Goal: Transaction & Acquisition: Book appointment/travel/reservation

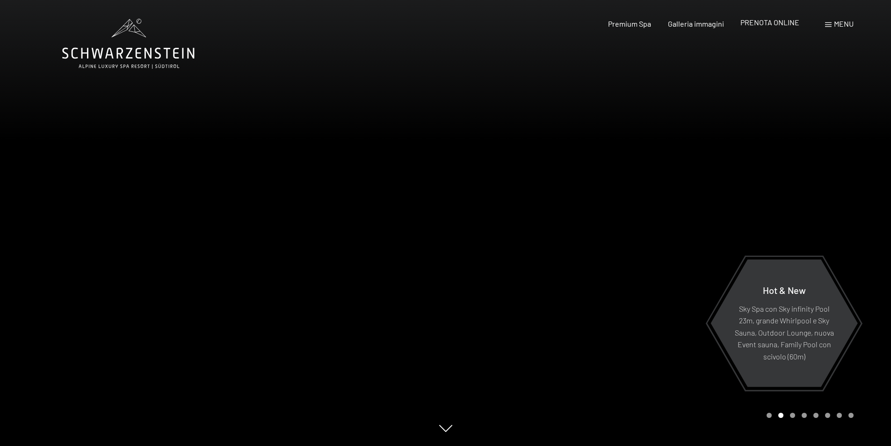
click at [788, 22] on span "PRENOTA ONLINE" at bounding box center [770, 22] width 59 height 9
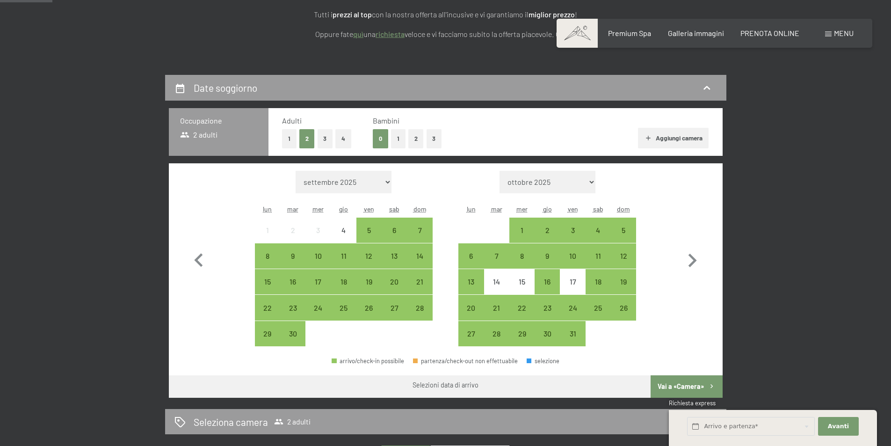
scroll to position [187, 0]
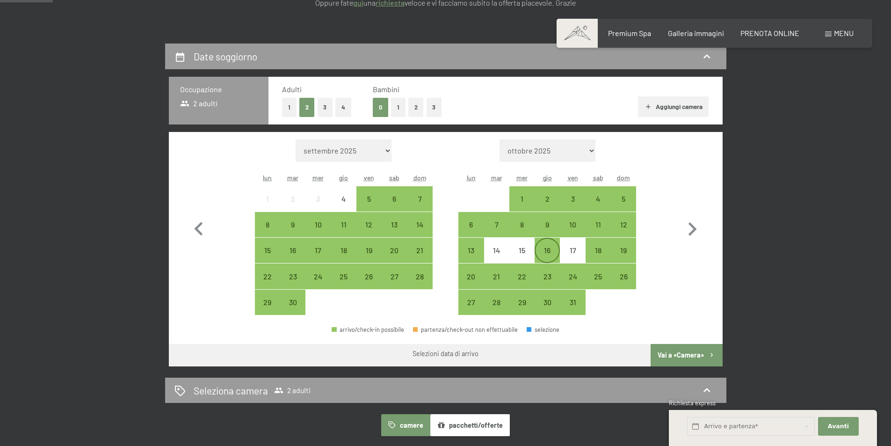
click at [550, 252] on div "16" at bounding box center [547, 258] width 23 height 23
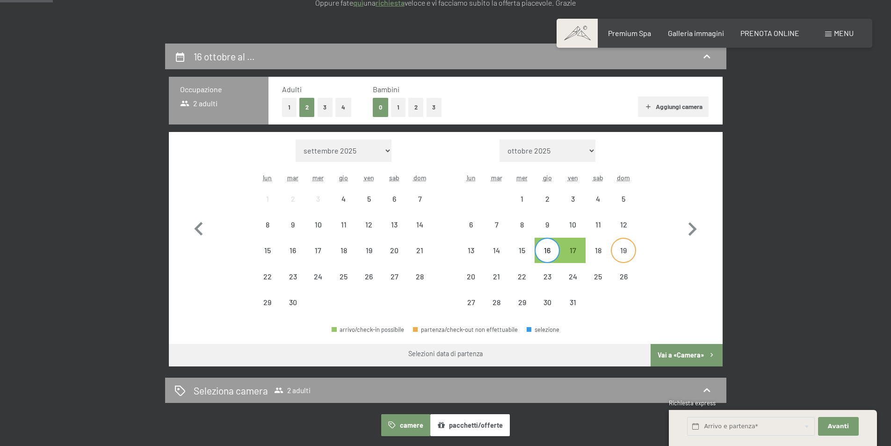
click at [621, 250] on div "19" at bounding box center [623, 258] width 23 height 23
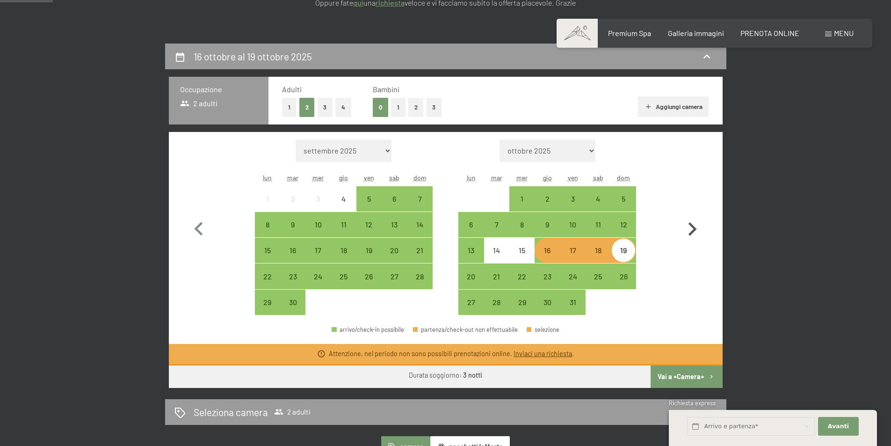
click at [694, 223] on icon "button" at bounding box center [692, 229] width 27 height 27
select select "[DATE]"
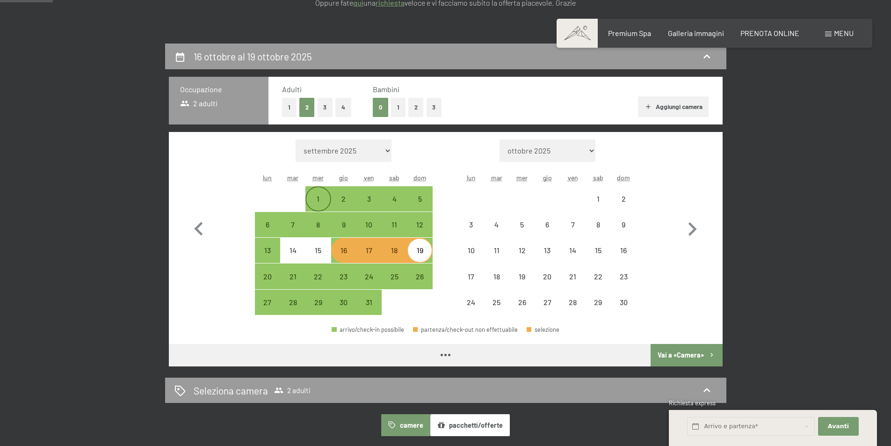
select select "[DATE]"
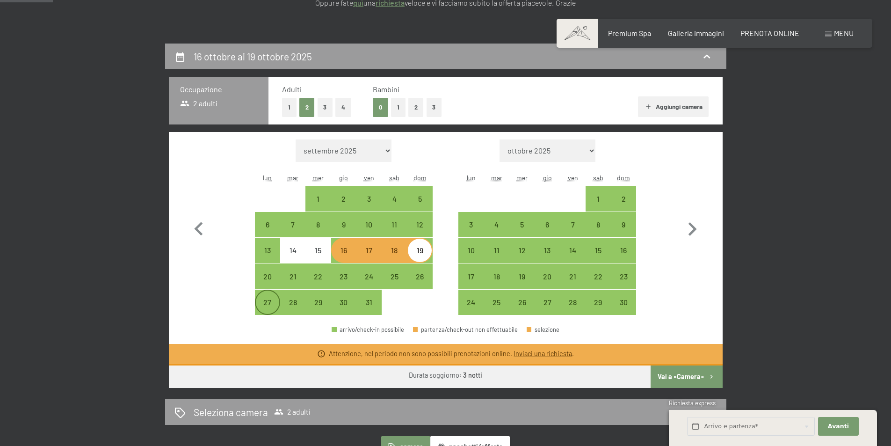
click at [266, 304] on div "27" at bounding box center [267, 310] width 23 height 23
select select "[DATE]"
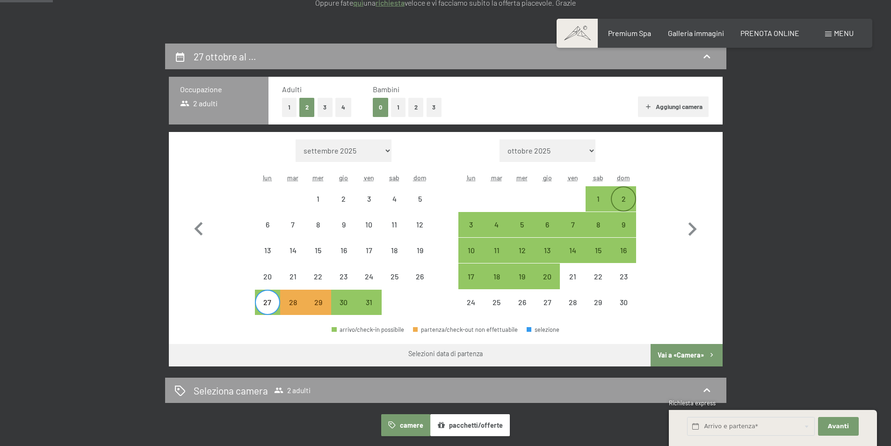
click at [628, 196] on div "2" at bounding box center [623, 206] width 23 height 23
select select "[DATE]"
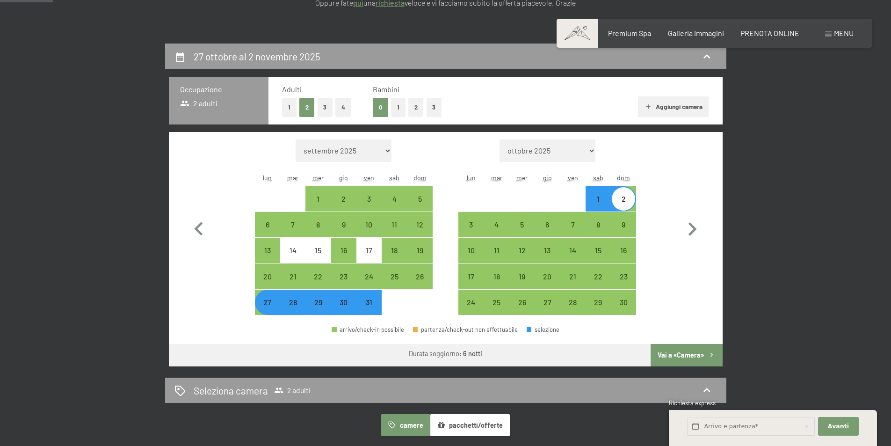
click at [687, 350] on button "Vai a «Camera»" at bounding box center [687, 355] width 72 height 22
select select "[DATE]"
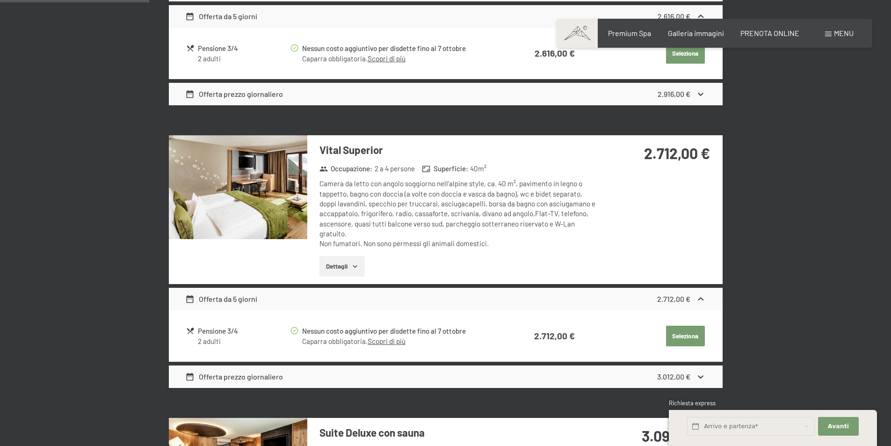
scroll to position [137, 0]
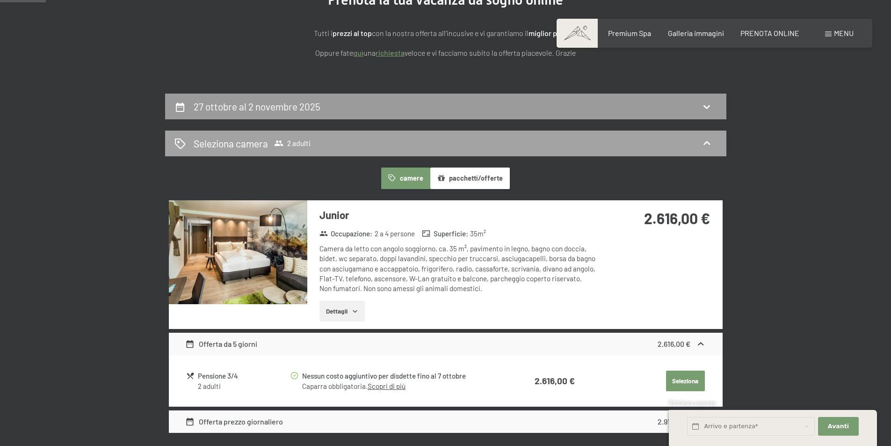
click at [409, 144] on div "Seleziona camera 2 adulti" at bounding box center [446, 144] width 543 height 14
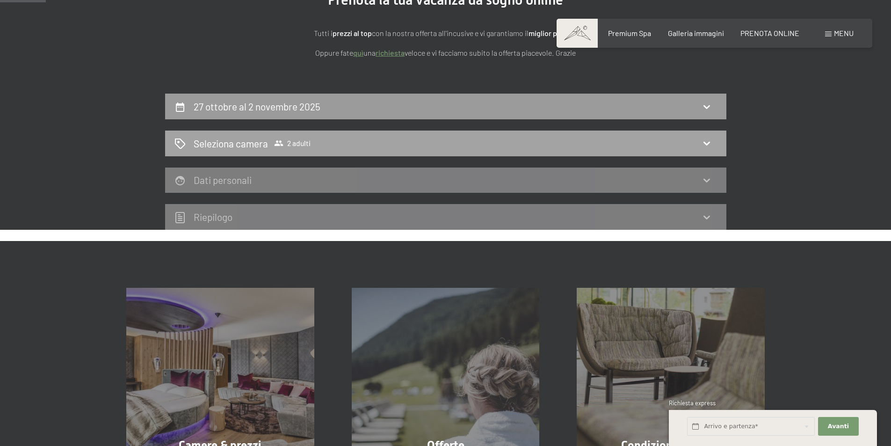
click at [715, 138] on div "Seleziona camera 2 adulti" at bounding box center [446, 144] width 543 height 14
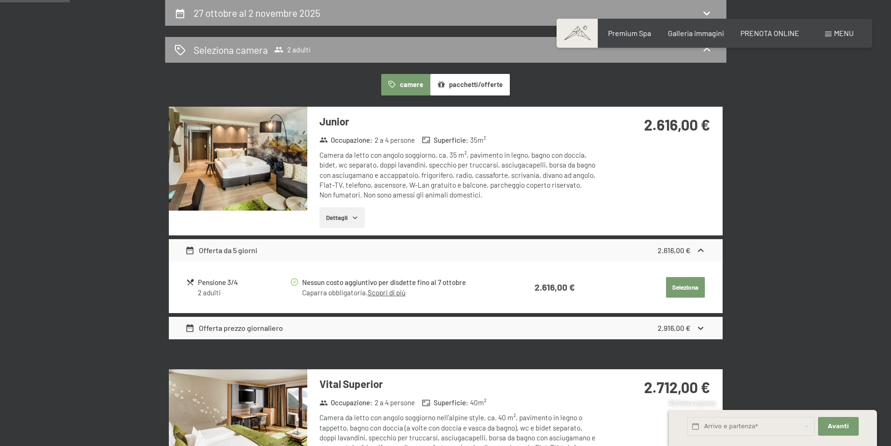
scroll to position [0, 0]
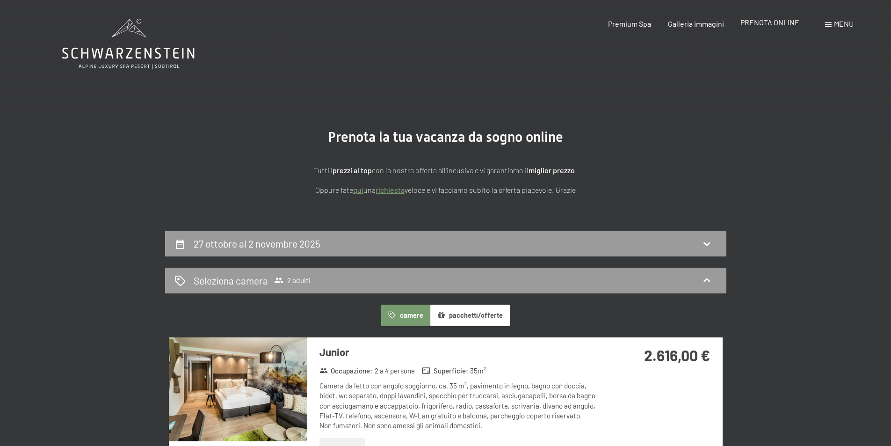
click at [776, 22] on span "PRENOTA ONLINE" at bounding box center [770, 22] width 59 height 9
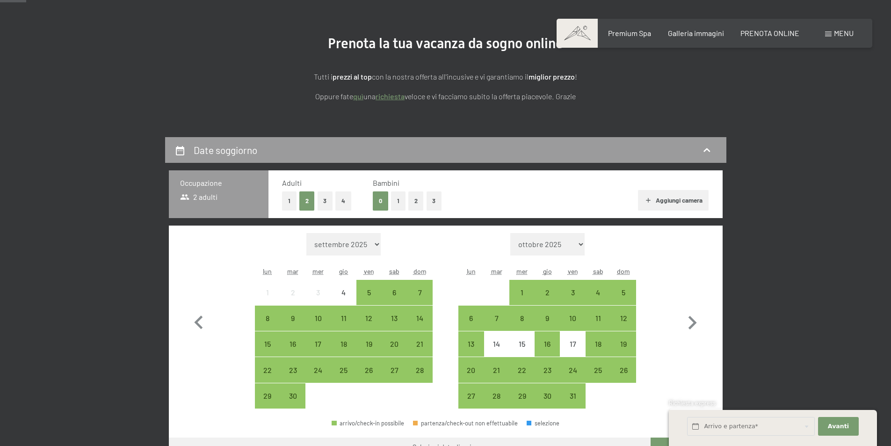
click at [395, 200] on button "1" at bounding box center [398, 200] width 15 height 19
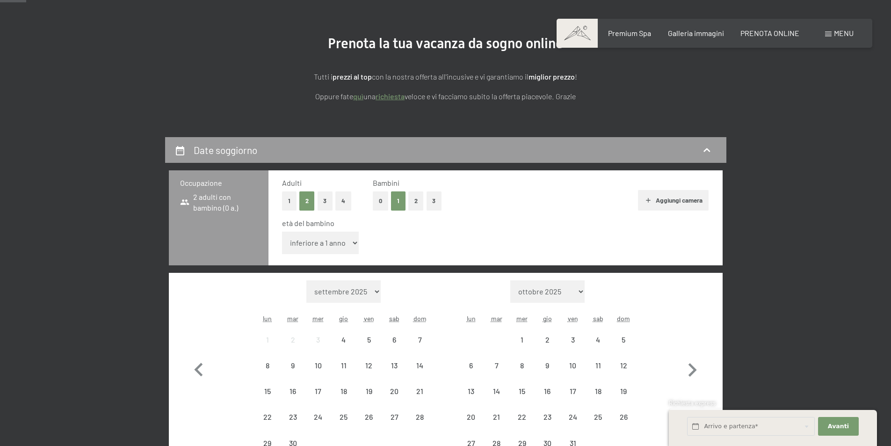
click at [322, 245] on select "inferiore a 1 anno 1 anno 2 anni 3 anni 4 anni 5 anni 6 anni 7 anni 8 anni 9 an…" at bounding box center [320, 243] width 77 height 22
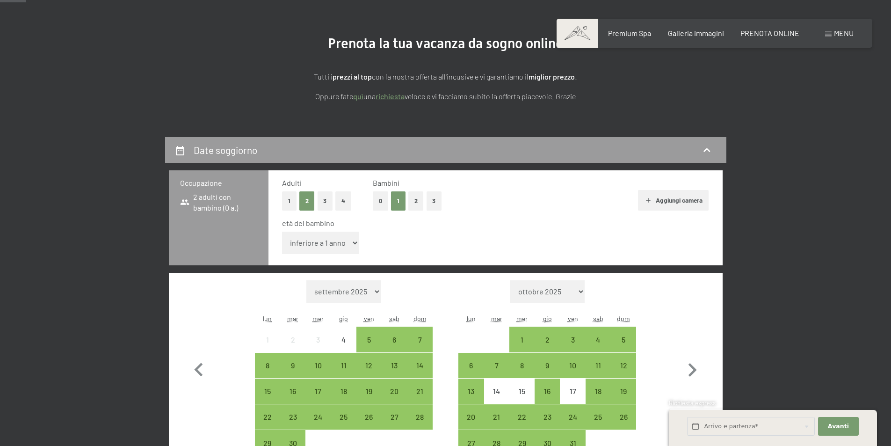
select select "2"
click at [282, 232] on select "inferiore a 1 anno 1 anno 2 anni 3 anni 4 anni 5 anni 6 anni 7 anni 8 anni 9 an…" at bounding box center [320, 243] width 77 height 22
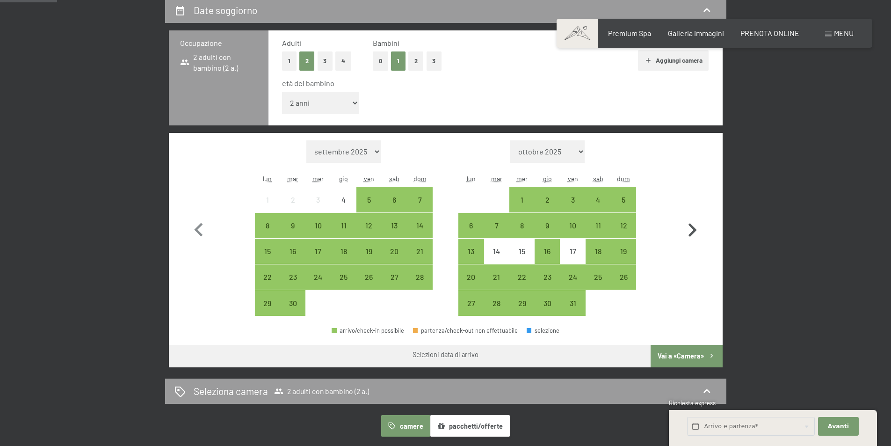
scroll to position [234, 0]
click at [468, 301] on div "27" at bounding box center [471, 310] width 23 height 23
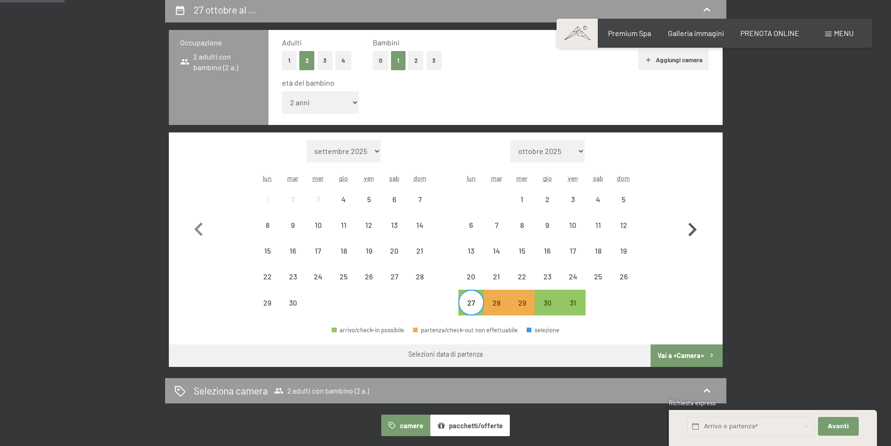
click at [696, 227] on icon "button" at bounding box center [692, 229] width 27 height 27
select select "[DATE]"
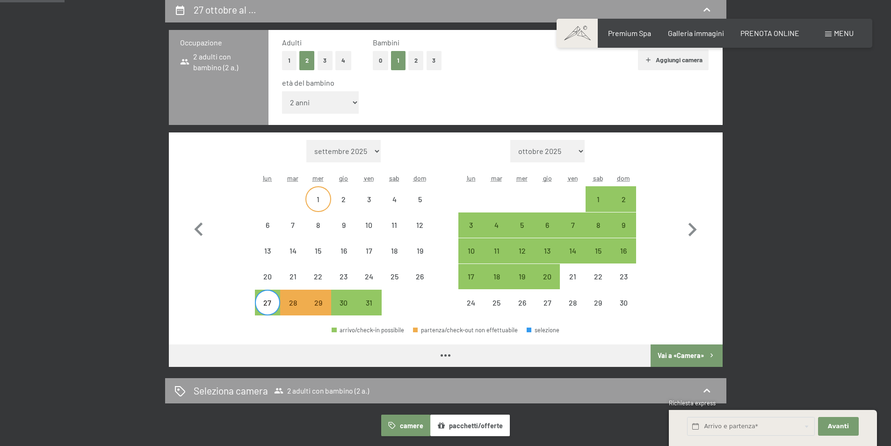
select select "[DATE]"
click at [618, 199] on div "2" at bounding box center [623, 207] width 23 height 23
select select "[DATE]"
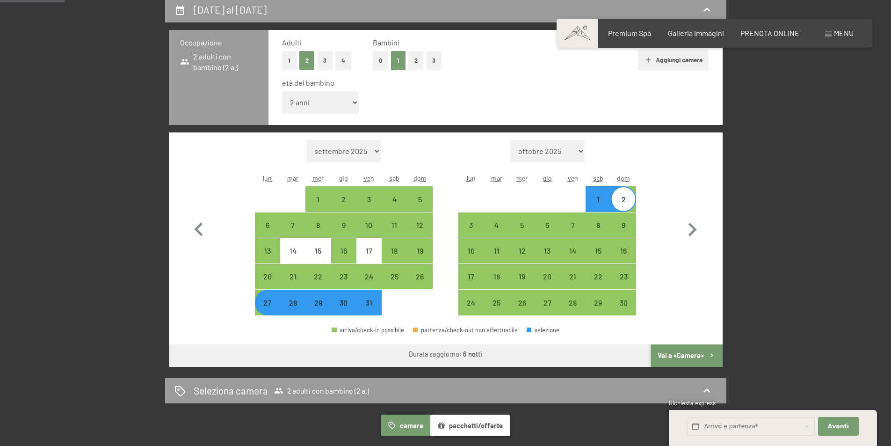
click at [684, 356] on button "Vai a «Camera»" at bounding box center [687, 355] width 72 height 22
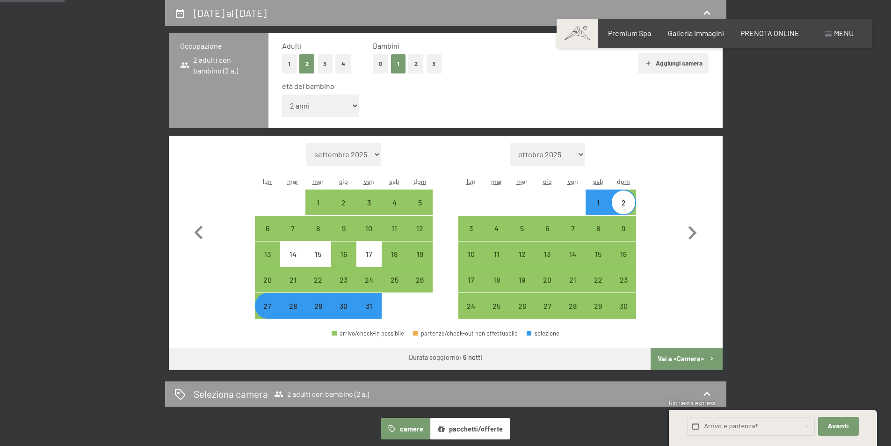
select select "[DATE]"
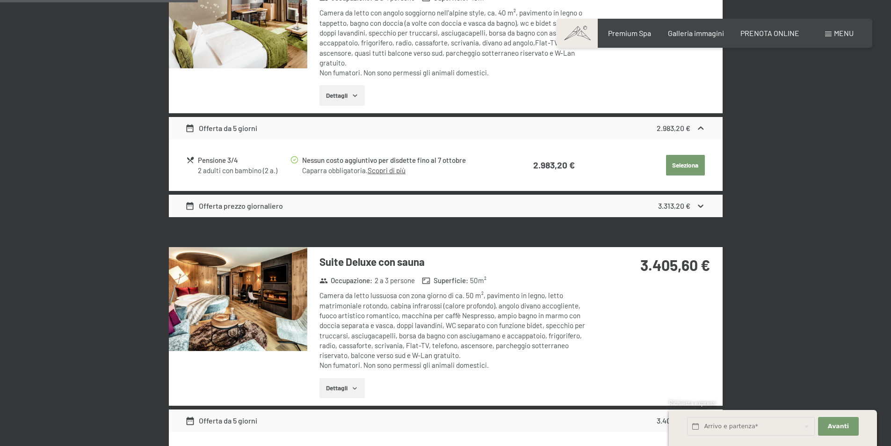
scroll to position [652, 0]
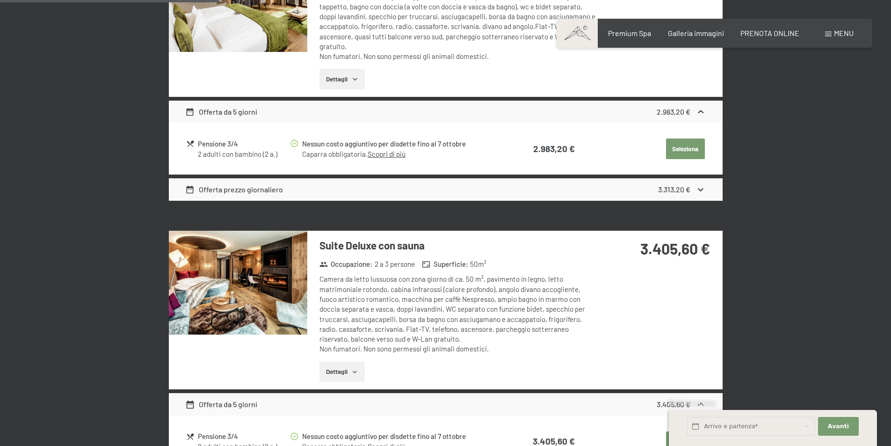
click at [251, 273] on img at bounding box center [238, 283] width 139 height 104
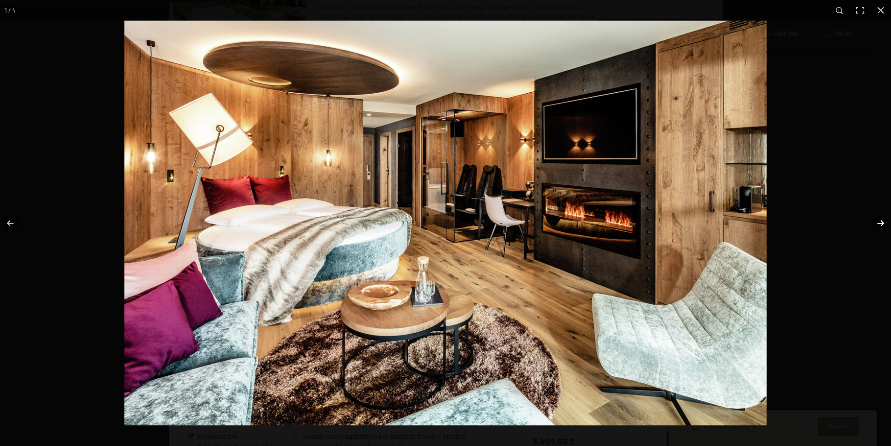
click at [884, 219] on button "button" at bounding box center [875, 223] width 33 height 47
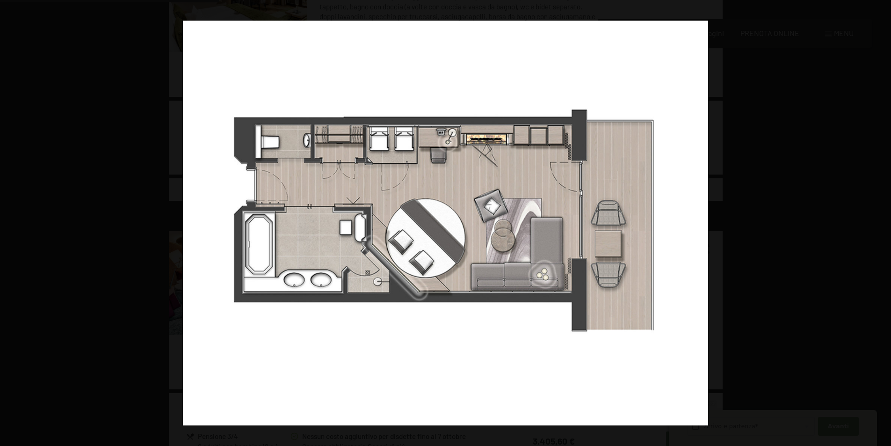
click at [884, 219] on button "button" at bounding box center [875, 223] width 33 height 47
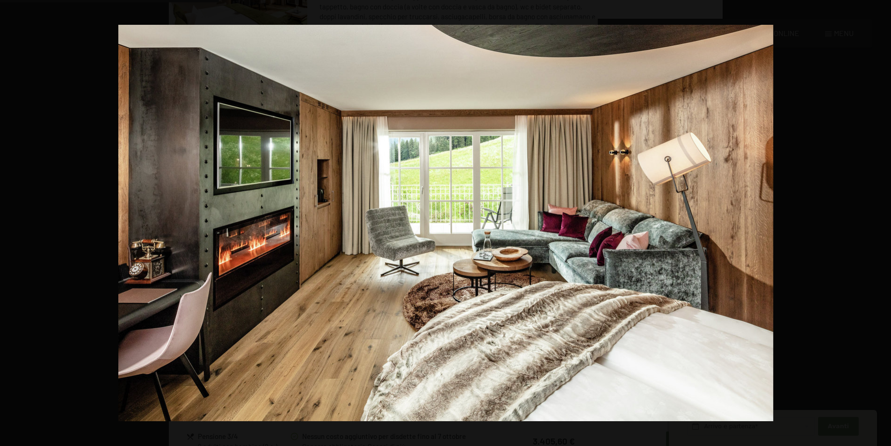
click at [884, 219] on button "button" at bounding box center [875, 223] width 33 height 47
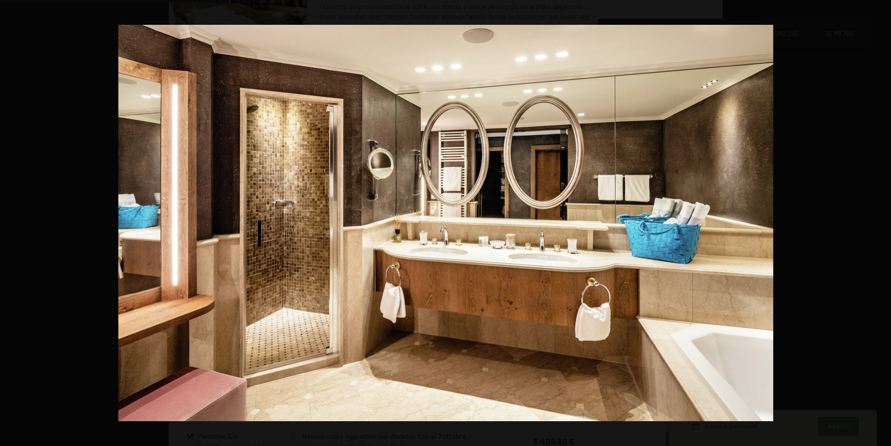
click at [884, 219] on button "button" at bounding box center [875, 223] width 33 height 47
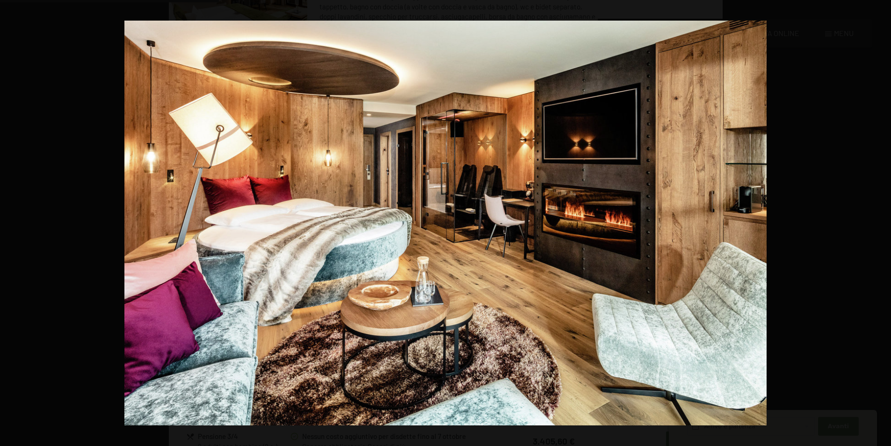
click at [884, 219] on button "button" at bounding box center [875, 223] width 33 height 47
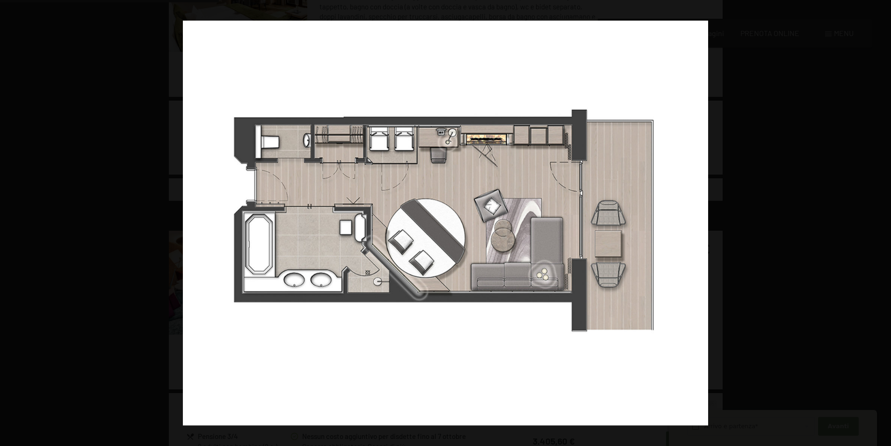
click at [884, 219] on button "button" at bounding box center [875, 223] width 33 height 47
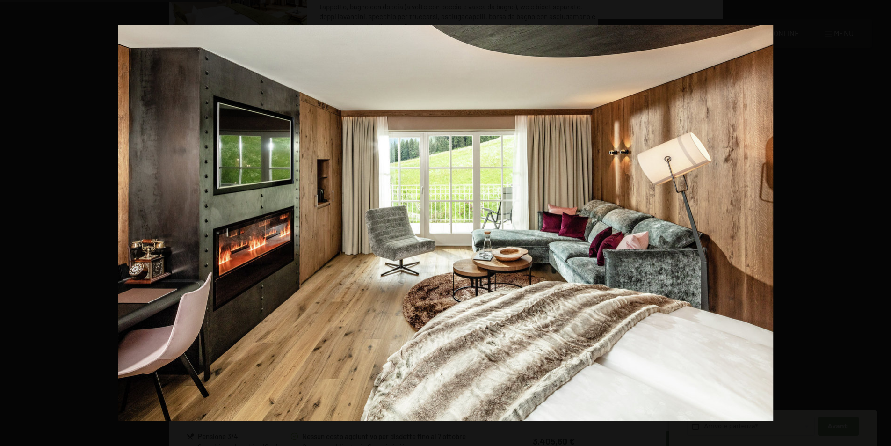
click at [884, 219] on button "button" at bounding box center [875, 223] width 33 height 47
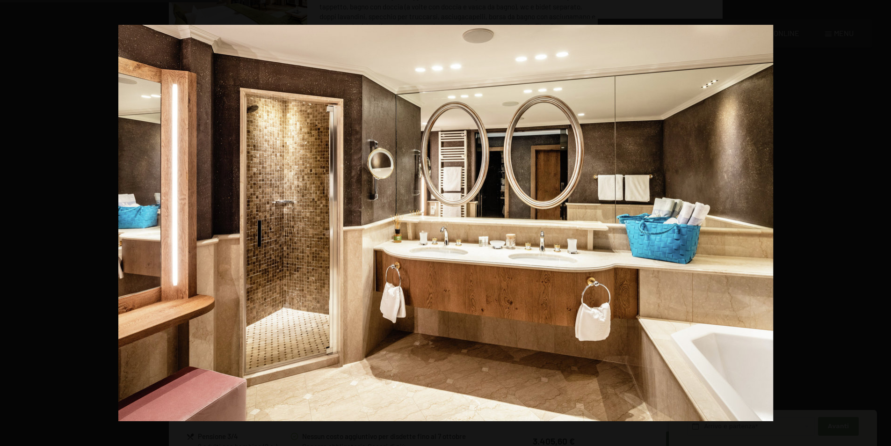
click at [884, 219] on button "button" at bounding box center [875, 223] width 33 height 47
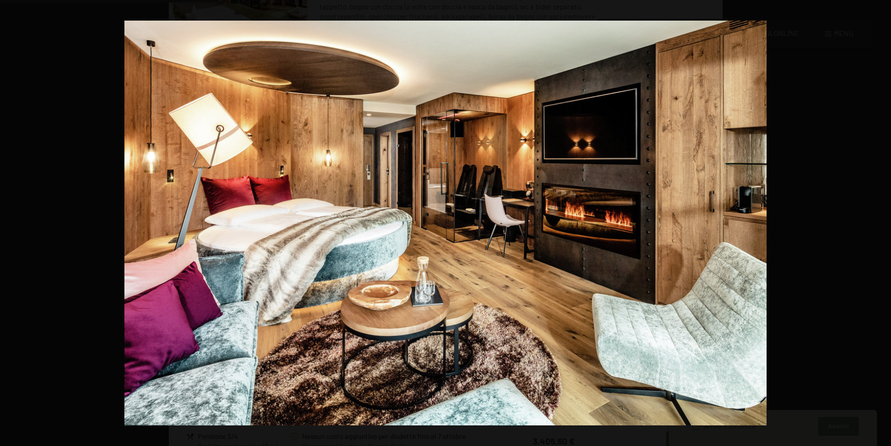
click at [884, 219] on button "button" at bounding box center [875, 223] width 33 height 47
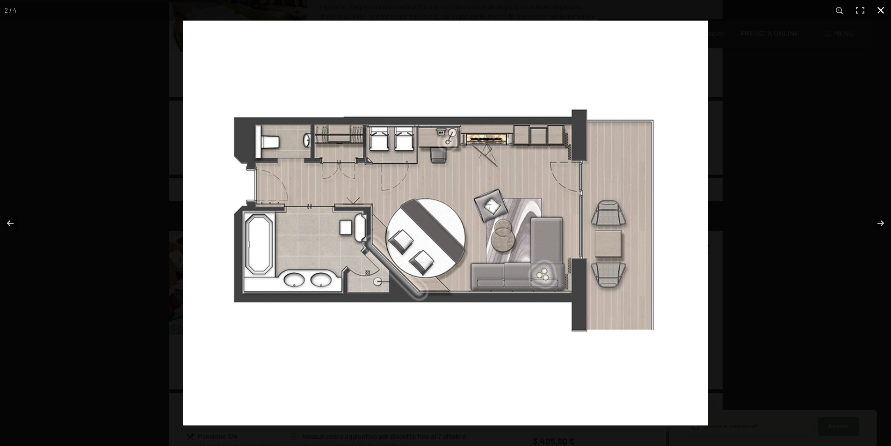
click at [883, 6] on button "button" at bounding box center [881, 10] width 21 height 21
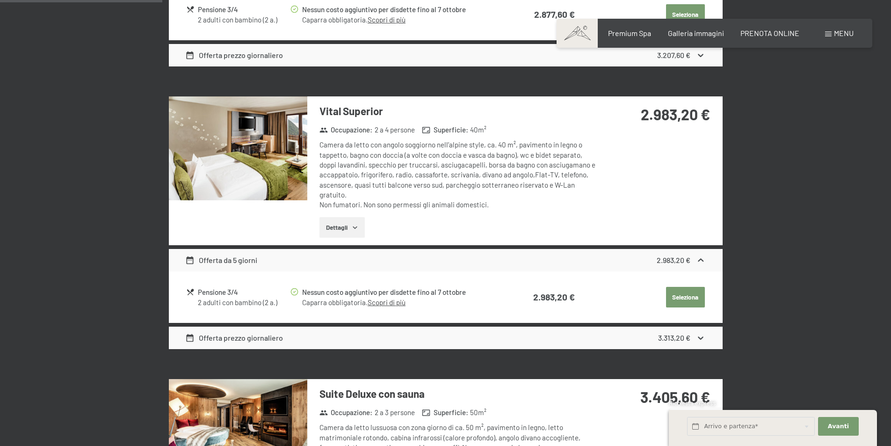
scroll to position [418, 0]
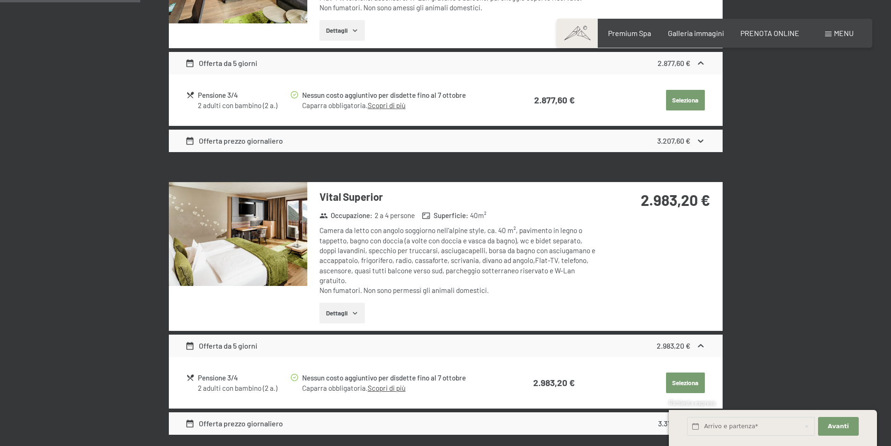
click at [263, 238] on img at bounding box center [238, 234] width 139 height 104
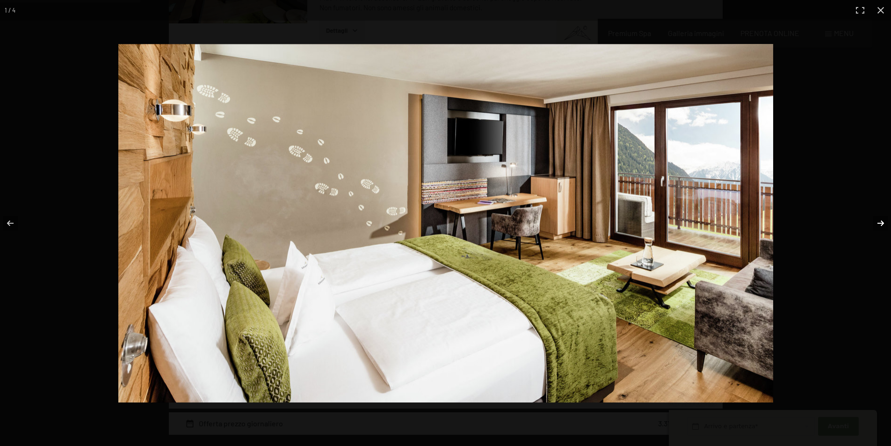
click at [878, 221] on button "button" at bounding box center [875, 223] width 33 height 47
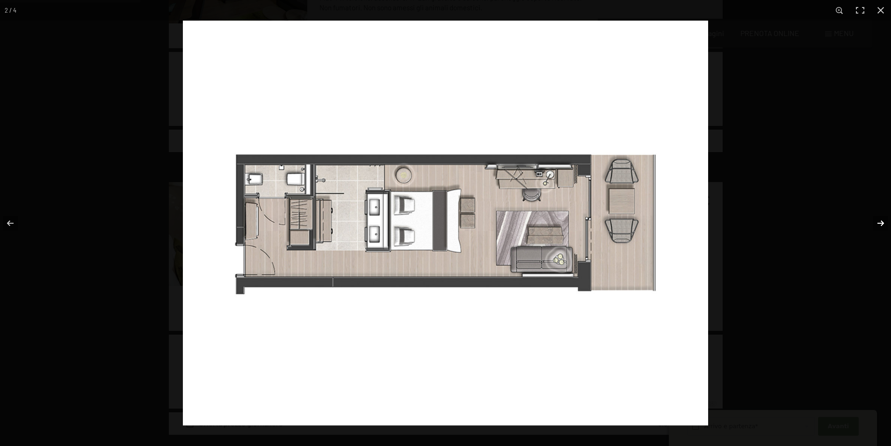
click at [882, 223] on button "button" at bounding box center [875, 223] width 33 height 47
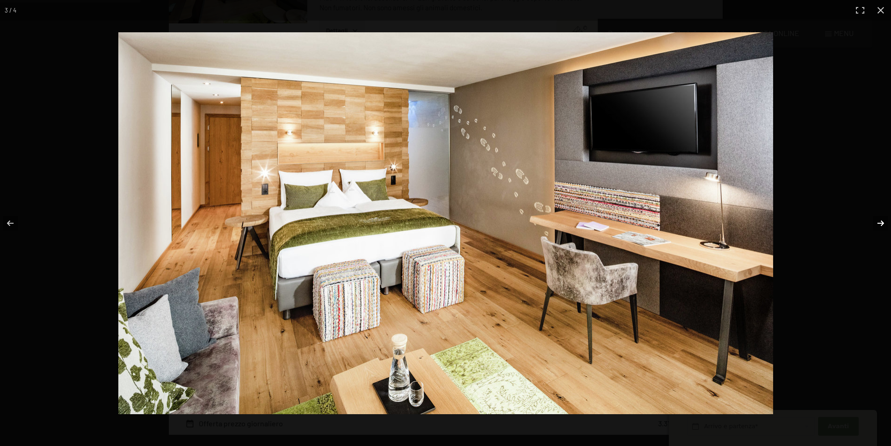
click at [882, 223] on button "button" at bounding box center [875, 223] width 33 height 47
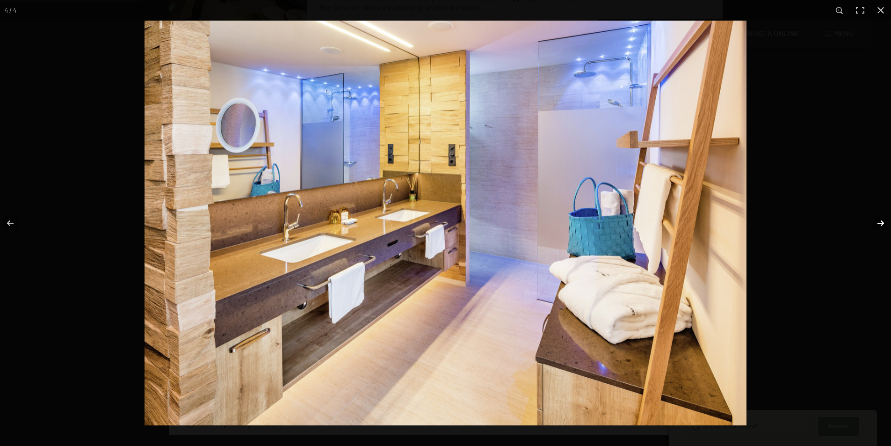
click at [882, 223] on button "button" at bounding box center [875, 223] width 33 height 47
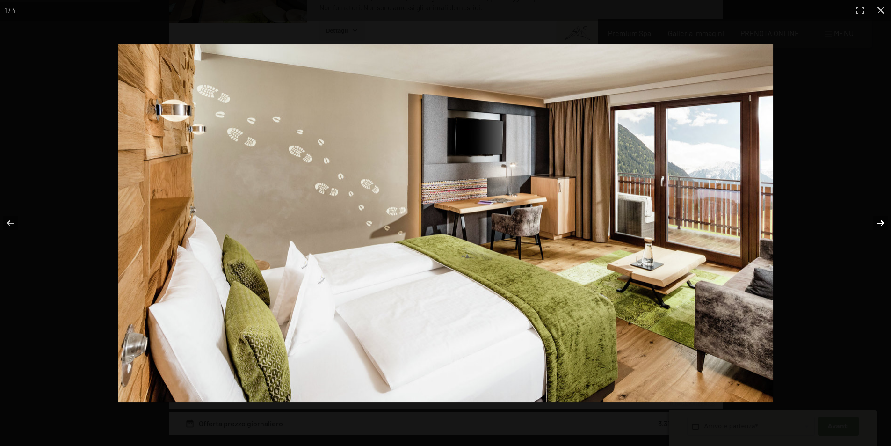
click at [882, 223] on button "button" at bounding box center [875, 223] width 33 height 47
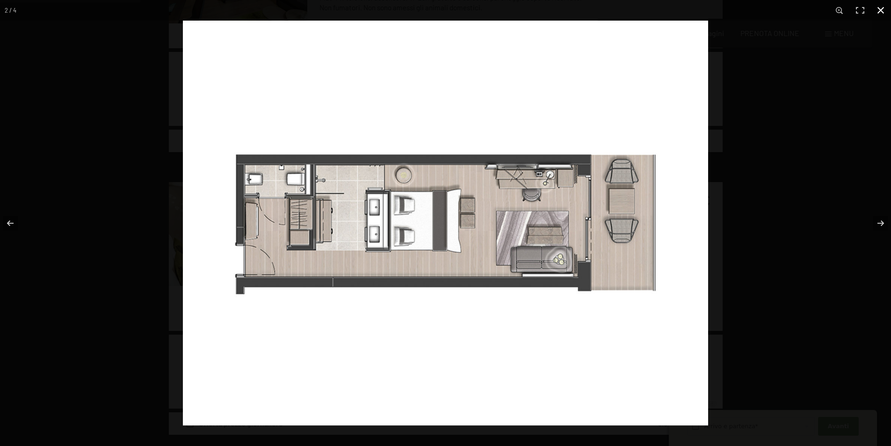
click at [883, 7] on button "button" at bounding box center [881, 10] width 21 height 21
